Goal: Task Accomplishment & Management: Manage account settings

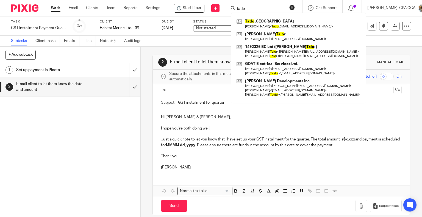
click at [245, 7] on input "tatlo" at bounding box center [260, 9] width 49 height 5
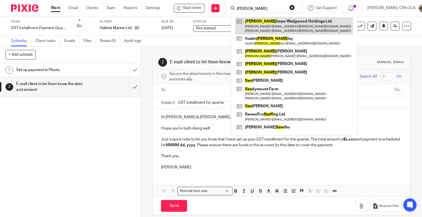
type input "stan"
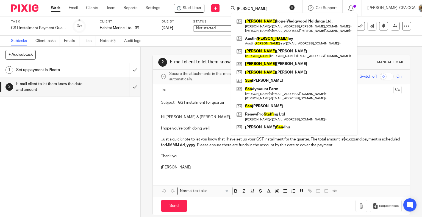
click at [116, 137] on div "1 Set up payment in Plooto 2 E-mail client to let them know the date and amount" at bounding box center [70, 140] width 140 height 154
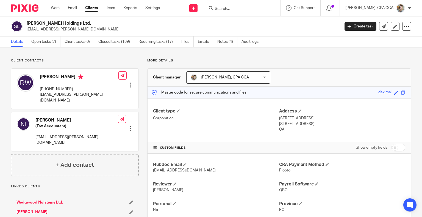
click at [35, 42] on link "Open tasks (7)" at bounding box center [45, 42] width 29 height 11
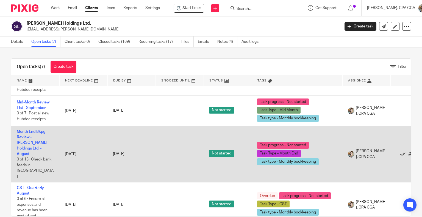
scroll to position [10, 0]
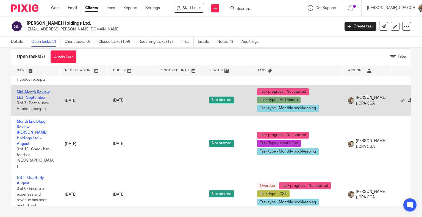
click at [39, 99] on link "Mid-Month Review List - September" at bounding box center [33, 94] width 33 height 9
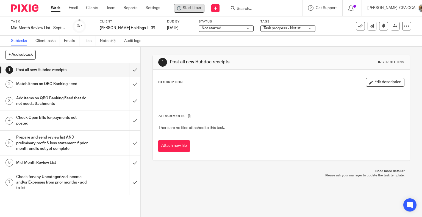
click at [188, 8] on span "Start timer" at bounding box center [192, 8] width 19 height 6
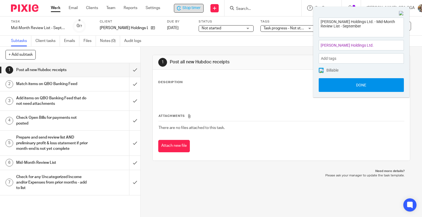
drag, startPoint x: 377, startPoint y: 88, endPoint x: 374, endPoint y: 88, distance: 2.8
click at [377, 88] on button "Done" at bounding box center [361, 85] width 85 height 14
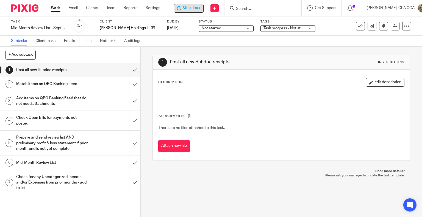
click at [48, 164] on h1 "Mid-Month Review List" at bounding box center [52, 163] width 72 height 8
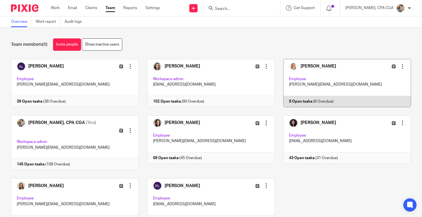
click at [289, 67] on link at bounding box center [343, 83] width 136 height 48
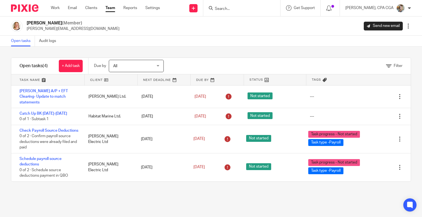
click at [15, 29] on img at bounding box center [17, 26] width 12 height 12
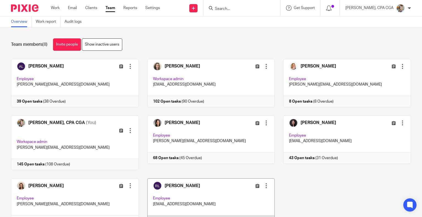
click at [213, 191] on link at bounding box center [207, 203] width 136 height 48
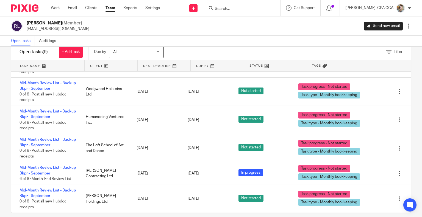
scroll to position [21, 0]
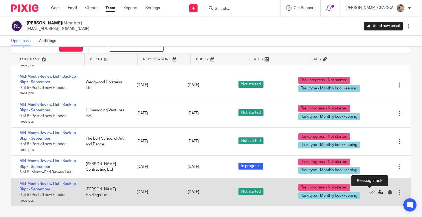
click at [378, 192] on icon at bounding box center [380, 192] width 5 height 5
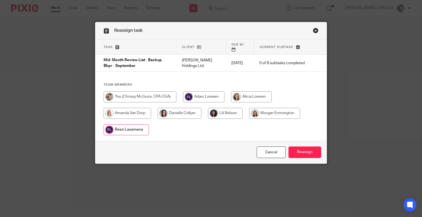
click at [121, 91] on input "radio" at bounding box center [140, 96] width 73 height 11
radio input "true"
click at [305, 150] on input "Reassign" at bounding box center [304, 153] width 33 height 12
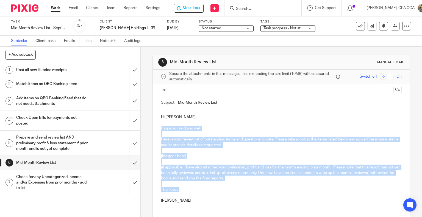
drag, startPoint x: 159, startPoint y: 128, endPoint x: 210, endPoint y: 191, distance: 80.9
click at [210, 191] on div "Hi Ridley, I hope you're doing well! Here is your review list of outstanding it…" at bounding box center [281, 158] width 257 height 99
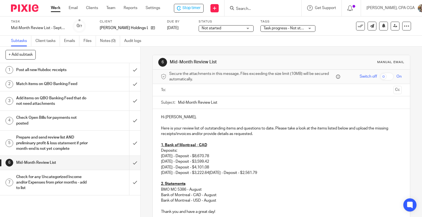
scroll to position [3, 0]
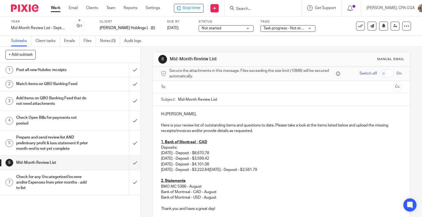
click at [180, 124] on p "Here is your review list of outstanding items and questions to date. Please tak…" at bounding box center [281, 128] width 241 height 11
click at [291, 126] on p "Here is your mid-month review list of outstanding items and questions to date. …" at bounding box center [281, 128] width 241 height 11
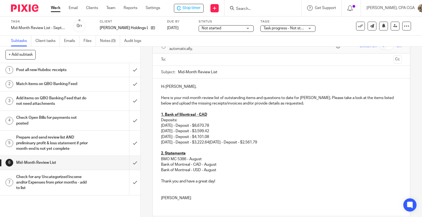
click at [190, 61] on input "text" at bounding box center [281, 60] width 220 height 6
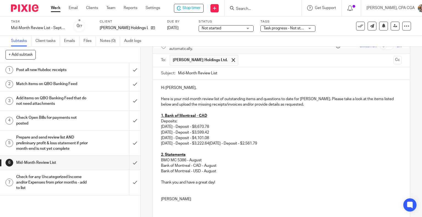
click at [222, 74] on input "Mid-Month Review List" at bounding box center [290, 73] width 224 height 12
type input "Mid-Month Review List - Stanhope-Wedgwood"
click at [222, 144] on p "06/12/2025 - Deposit - $3,599.42 07/04/2025 - Deposit - $4,101.08 07/29/2025 - …" at bounding box center [281, 138] width 241 height 17
click at [217, 144] on p "06/12/2025 - Deposit - $3,599.42 07/04/2025 - Deposit - $4,101.08 07/29/2025 - …" at bounding box center [281, 138] width 241 height 17
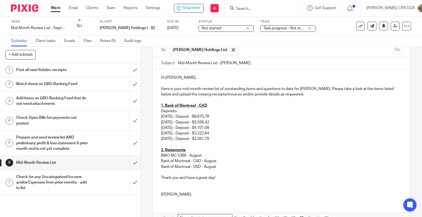
scroll to position [55, 0]
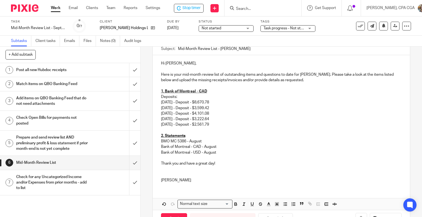
click at [168, 176] on p at bounding box center [281, 174] width 241 height 5
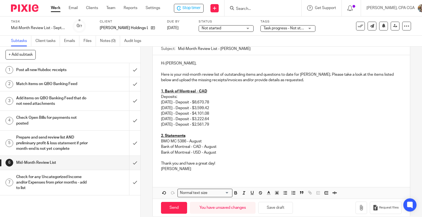
click at [225, 154] on p "Bank of Montreal - USD - August" at bounding box center [281, 152] width 241 height 5
click at [324, 79] on p "Here is your mid-month review list of outstanding items and questions to date f…" at bounding box center [281, 77] width 241 height 11
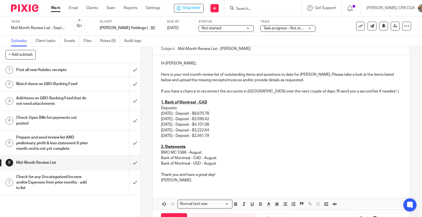
scroll to position [73, 0]
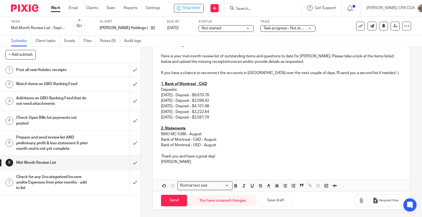
click at [179, 155] on p "Thank you and have a great day!" at bounding box center [281, 156] width 241 height 5
click at [171, 200] on input "Send" at bounding box center [174, 201] width 26 height 12
type input "Sent"
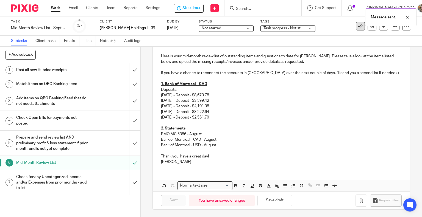
click at [358, 28] on icon at bounding box center [360, 25] width 5 height 5
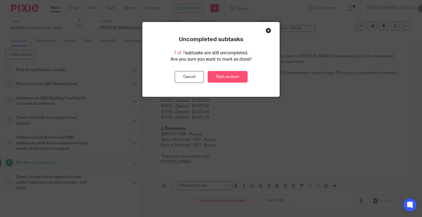
drag, startPoint x: 233, startPoint y: 77, endPoint x: 230, endPoint y: 73, distance: 4.5
click at [233, 77] on link "Mark as done" at bounding box center [228, 77] width 40 height 12
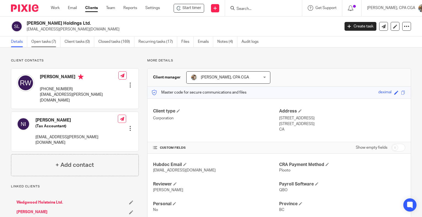
click at [47, 40] on link "Open tasks (7)" at bounding box center [45, 42] width 29 height 11
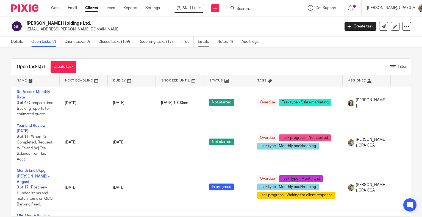
click at [204, 43] on link "Emails" at bounding box center [205, 42] width 15 height 11
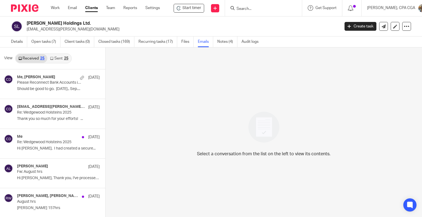
click at [54, 58] on link "Sent 25" at bounding box center [59, 58] width 24 height 9
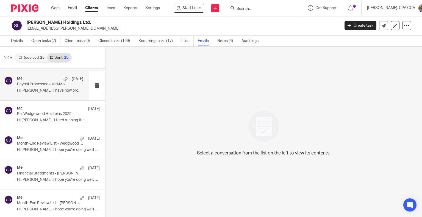
scroll to position [55, 0]
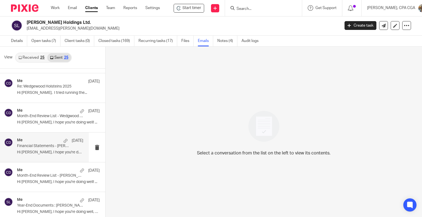
click at [41, 145] on p "Financial Statements - Stanhope-Wedgwood - July 2025" at bounding box center [43, 146] width 53 height 5
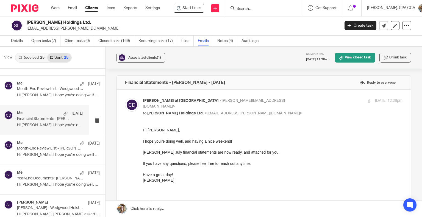
scroll to position [82, 0]
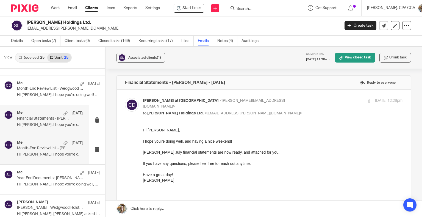
click at [43, 154] on p "Hi Ridley, I hope you're doing well! ..." at bounding box center [50, 154] width 66 height 5
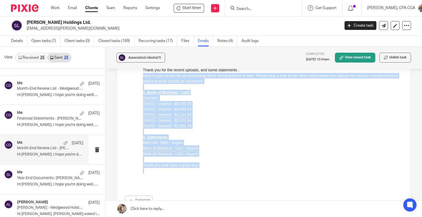
drag, startPoint x: 143, startPoint y: 76, endPoint x: 209, endPoint y: 175, distance: 120.0
click at [209, 175] on div "Hi Ridley, I hope you're doing well! Thank you for the recent uploads, and some…" at bounding box center [273, 115] width 260 height 140
copy div "Here is your review list of outstanding items and questions to date. Please tak…"
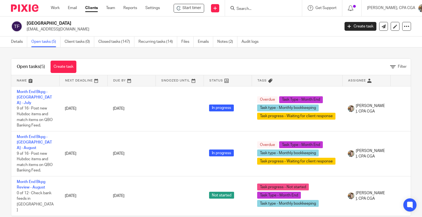
drag, startPoint x: 248, startPoint y: 3, endPoint x: 249, endPoint y: 6, distance: 2.8
click at [248, 3] on div at bounding box center [263, 8] width 77 height 16
click at [249, 9] on input "Search" at bounding box center [260, 9] width 49 height 5
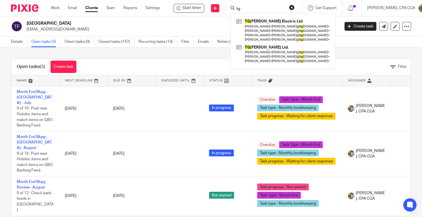
type input "t"
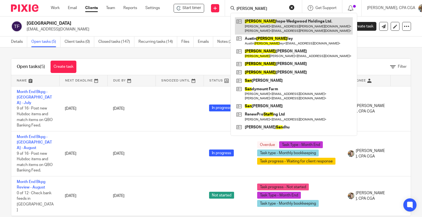
type input "stan"
click at [257, 27] on link at bounding box center [294, 25] width 118 height 17
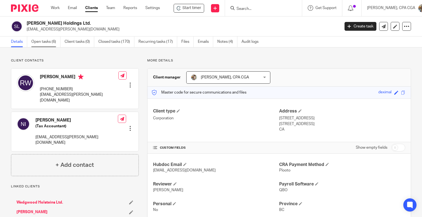
click at [47, 41] on link "Open tasks (6)" at bounding box center [45, 42] width 29 height 11
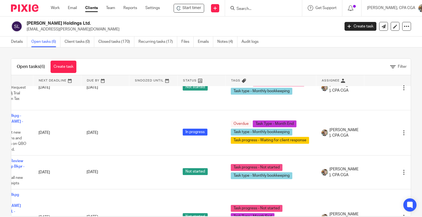
scroll to position [55, 33]
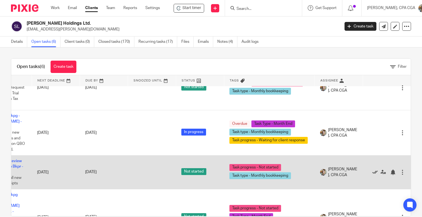
click at [372, 173] on icon at bounding box center [374, 172] width 5 height 5
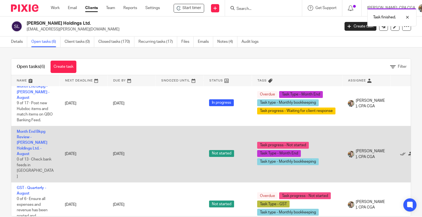
scroll to position [10, 0]
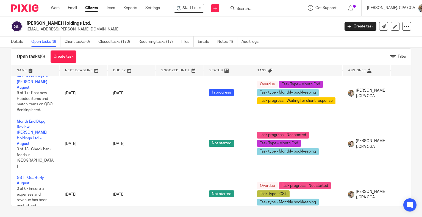
click at [243, 9] on input "Search" at bounding box center [260, 9] width 49 height 5
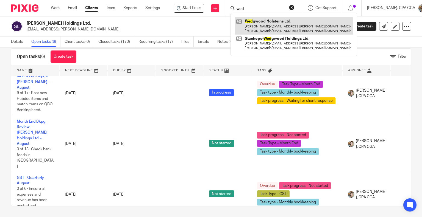
type input "wed"
click at [263, 30] on link at bounding box center [294, 25] width 118 height 17
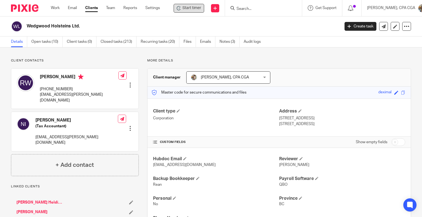
click at [192, 10] on span "Start timer" at bounding box center [191, 8] width 19 height 6
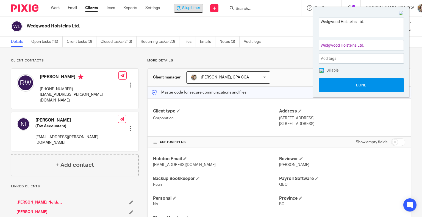
click at [350, 90] on button "Done" at bounding box center [361, 85] width 85 height 14
